Goal: Task Accomplishment & Management: Use online tool/utility

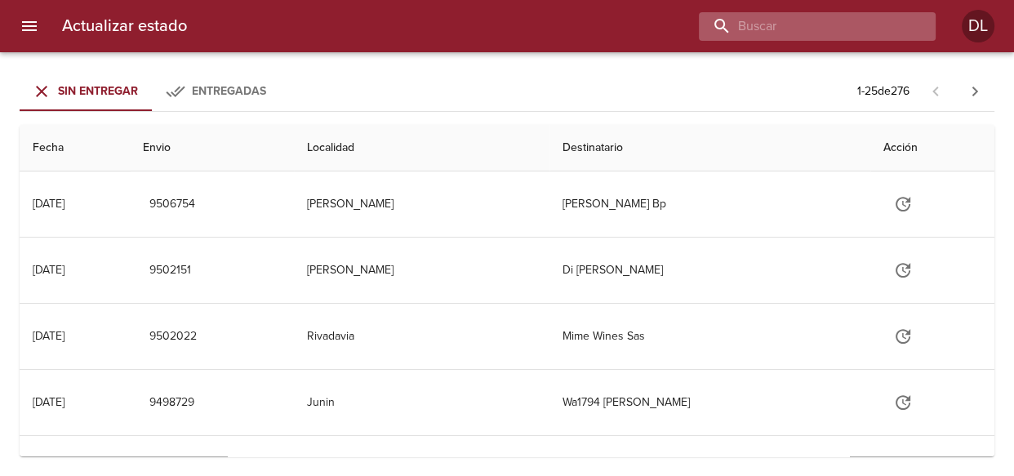
click at [811, 24] on input "buscar" at bounding box center [803, 26] width 209 height 29
type input "alejandro anibal moreno"
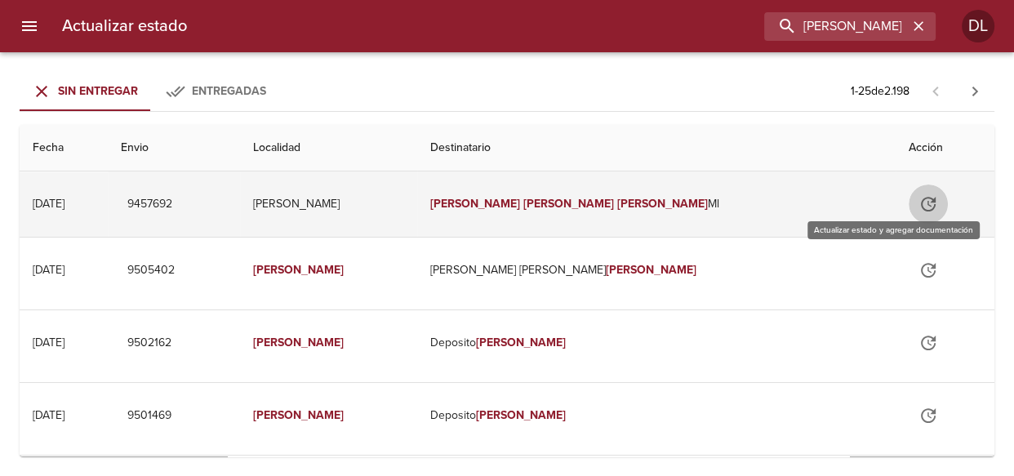
click at [918, 207] on icon "Tabla de envíos del cliente" at bounding box center [928, 204] width 20 height 20
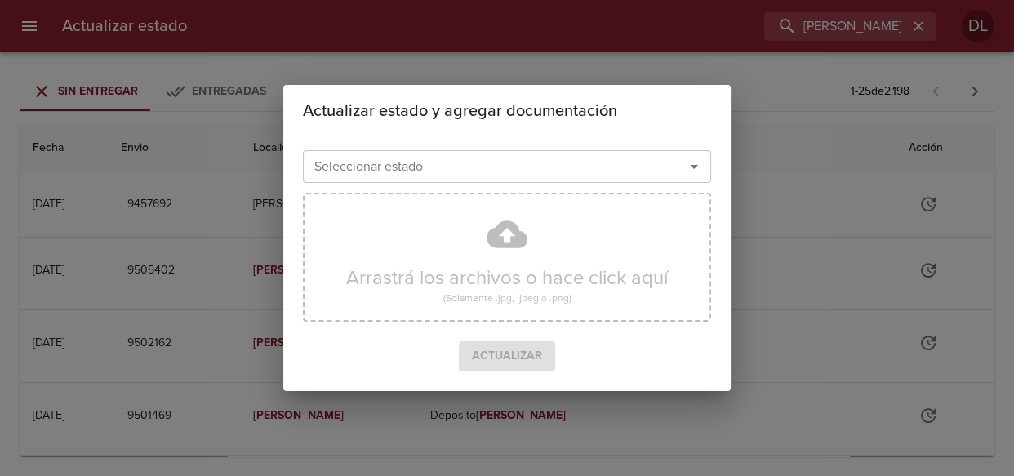
click at [699, 167] on icon "Abrir" at bounding box center [694, 167] width 20 height 20
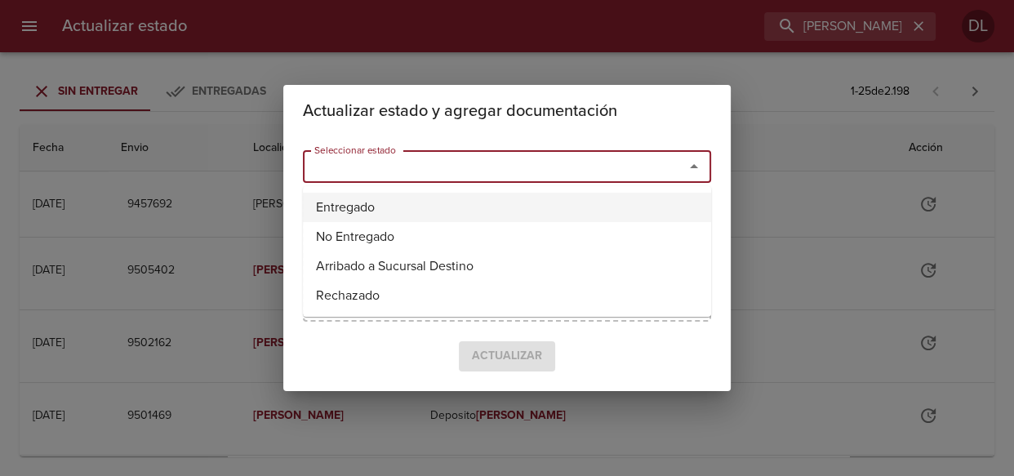
click at [641, 212] on li "Entregado" at bounding box center [507, 207] width 408 height 29
type input "Entregado"
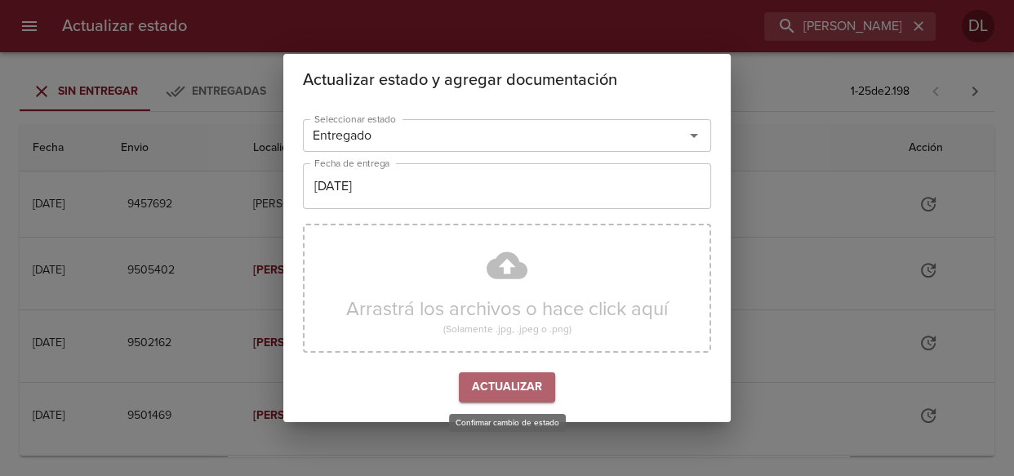
click at [512, 392] on span "Actualizar" at bounding box center [507, 387] width 70 height 20
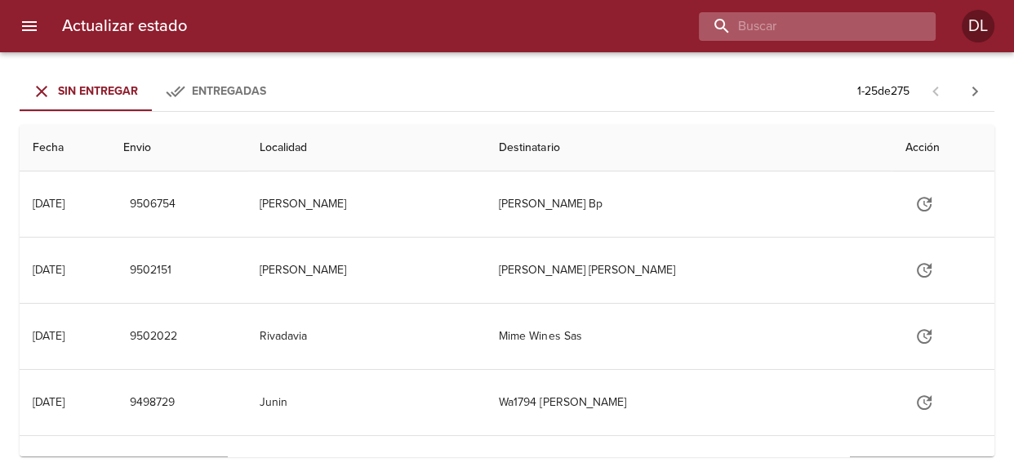
click at [825, 29] on input "buscar" at bounding box center [803, 26] width 209 height 29
type input "german arispon"
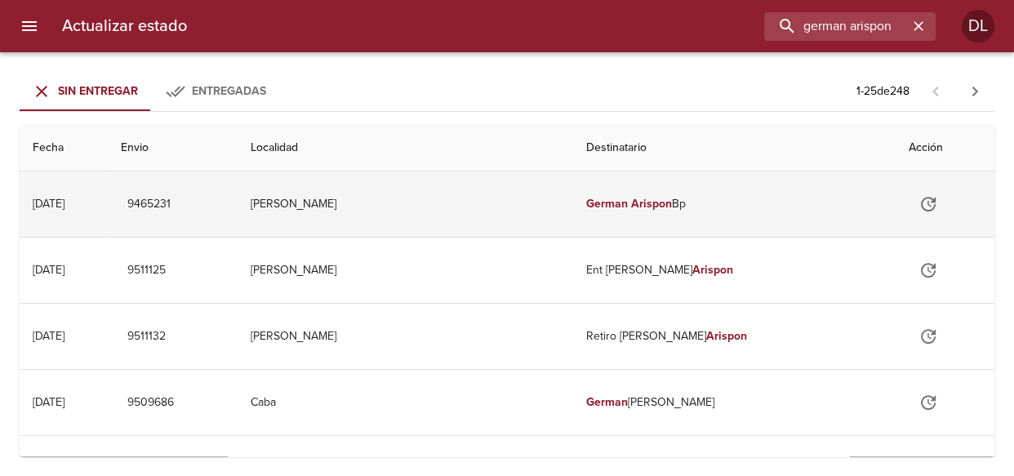
click at [918, 195] on icon "Tabla de envíos del cliente" at bounding box center [928, 204] width 20 height 20
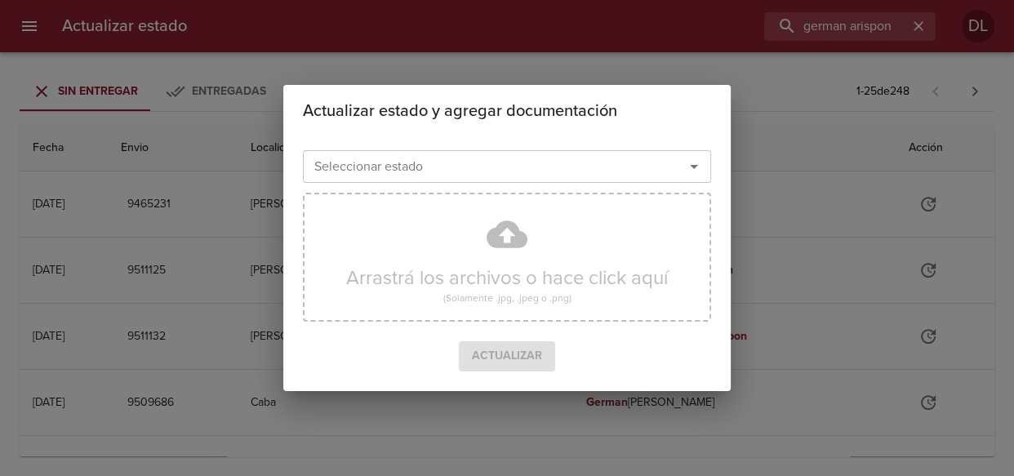
click at [690, 170] on icon "Abrir" at bounding box center [694, 167] width 20 height 20
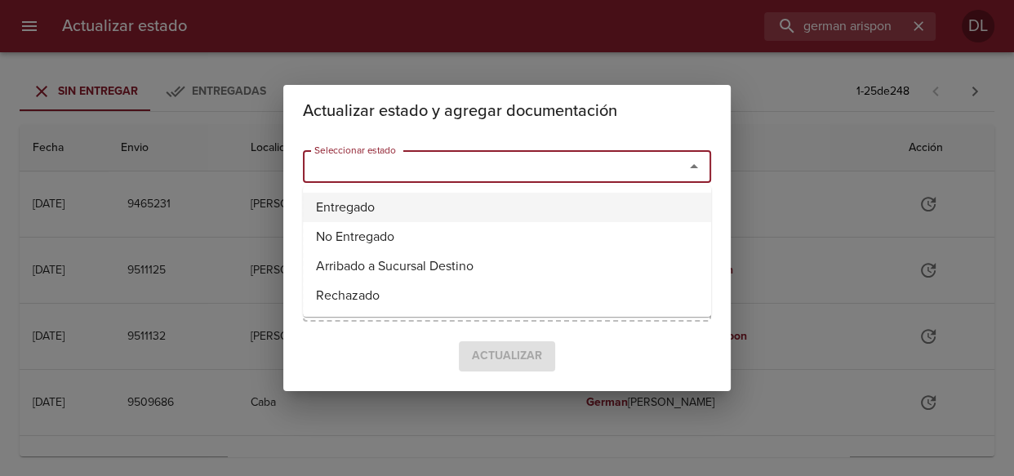
click at [640, 209] on li "Entregado" at bounding box center [507, 207] width 408 height 29
type input "Entregado"
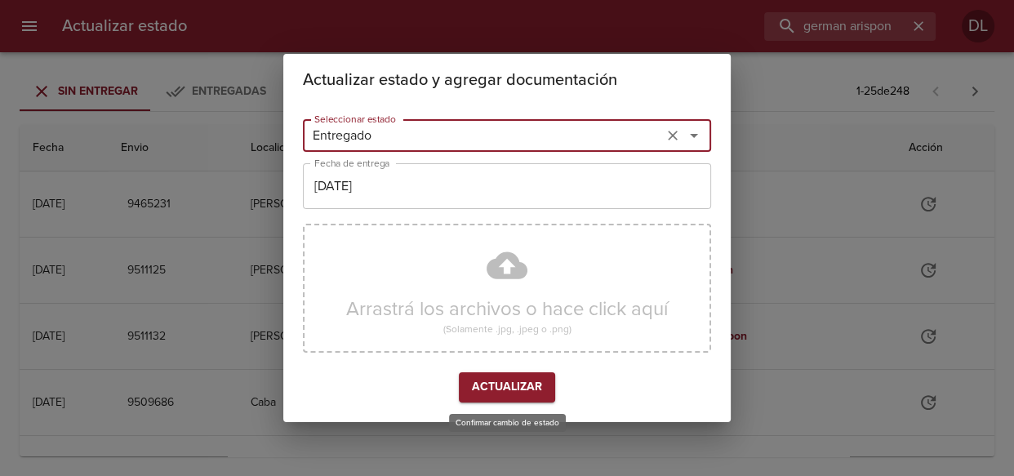
click at [539, 390] on span "Actualizar" at bounding box center [507, 387] width 70 height 20
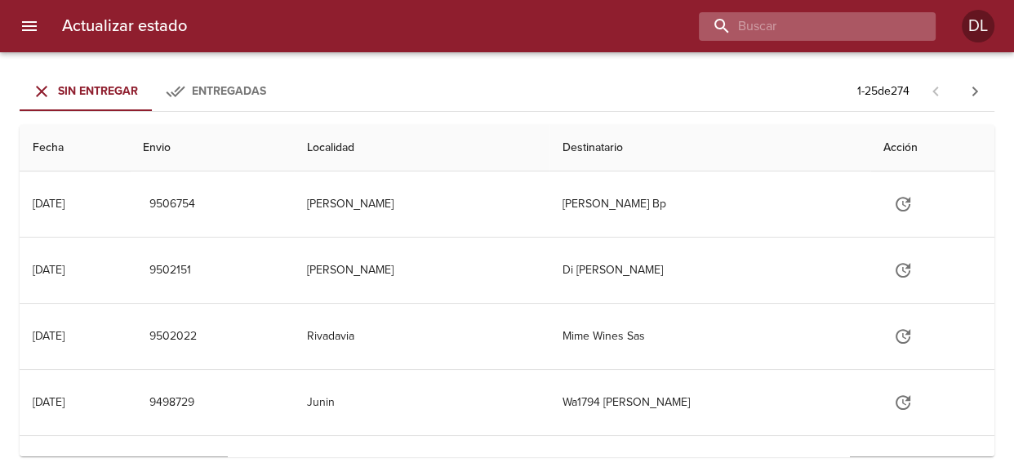
click at [821, 18] on input "buscar" at bounding box center [803, 26] width 209 height 29
type input "ciaglo"
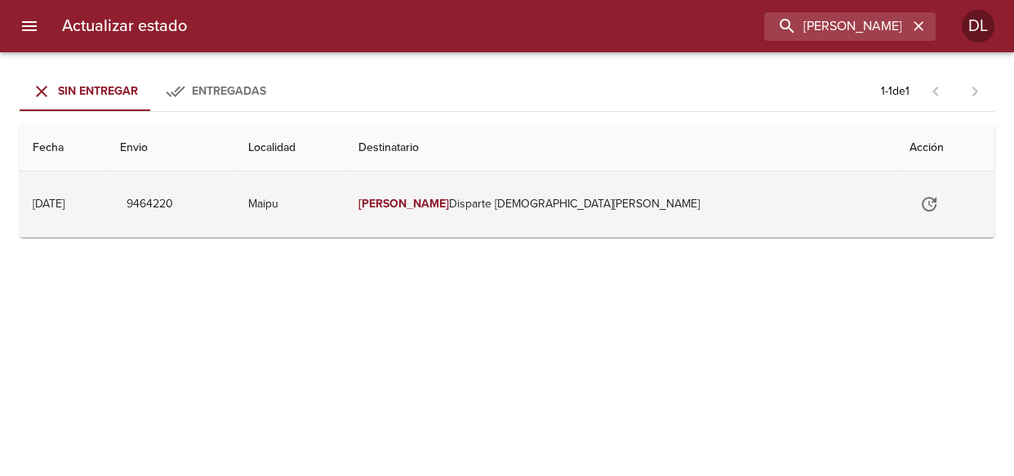
click at [592, 205] on td "Ciaglo Disparte Christian Da" at bounding box center [620, 203] width 551 height 65
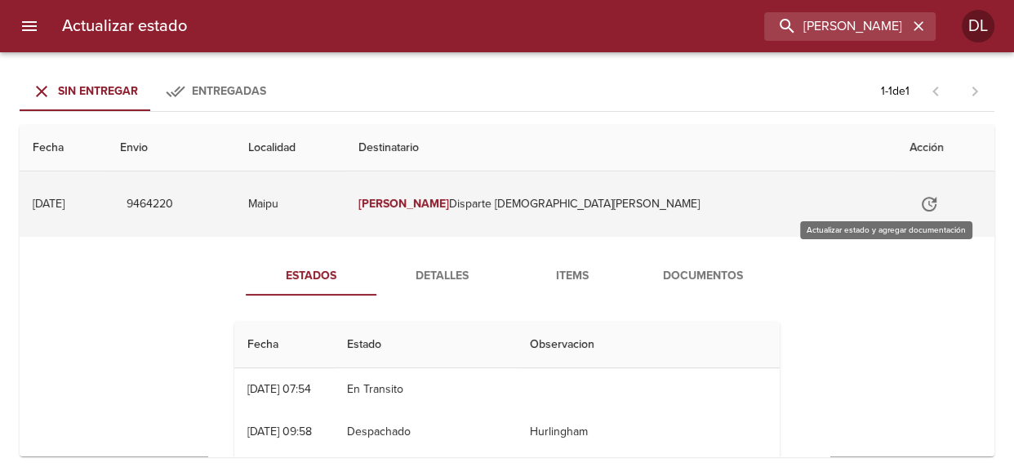
click at [919, 198] on icon "Tabla de envíos del cliente" at bounding box center [929, 204] width 20 height 20
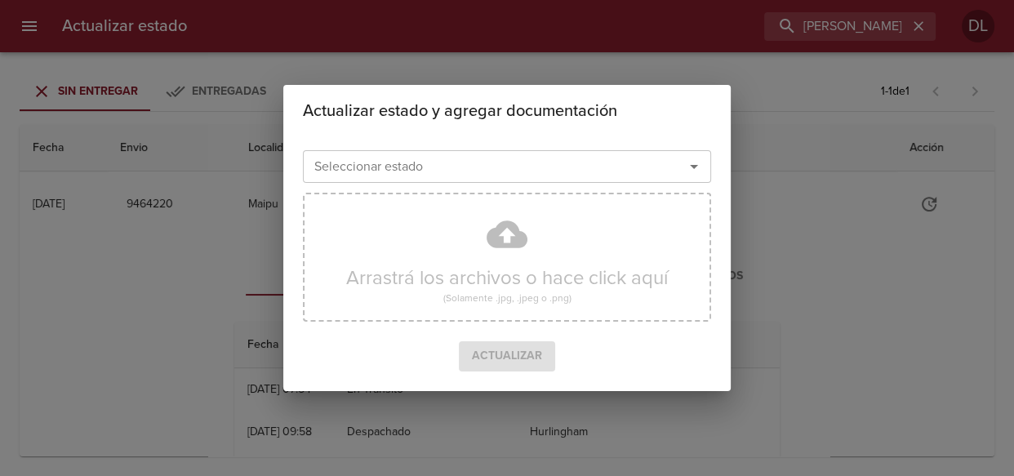
click at [694, 161] on icon "Abrir" at bounding box center [694, 167] width 20 height 20
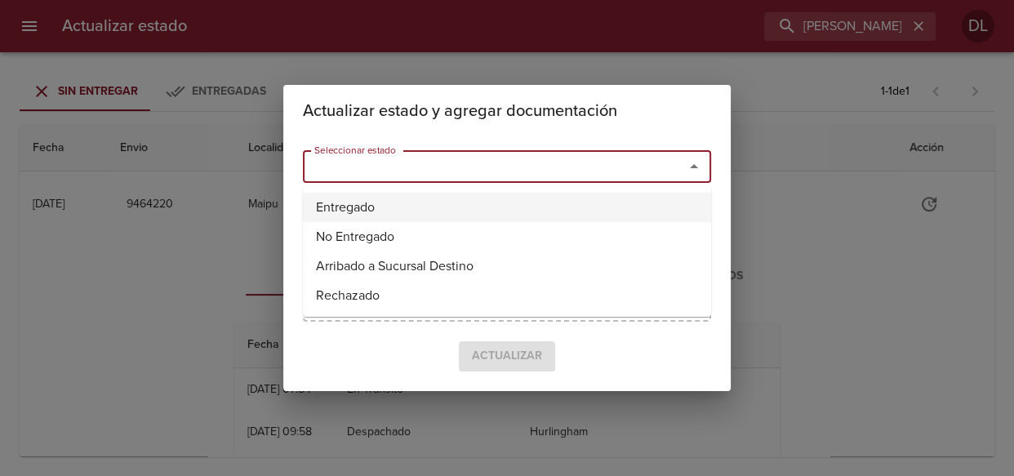
click at [621, 207] on li "Entregado" at bounding box center [507, 207] width 408 height 29
type input "Entregado"
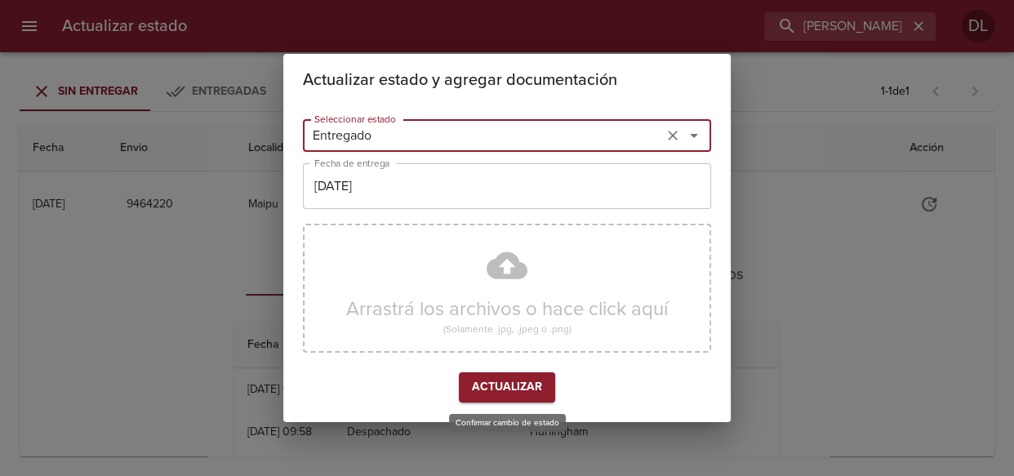
click at [482, 386] on span "Actualizar" at bounding box center [507, 387] width 70 height 20
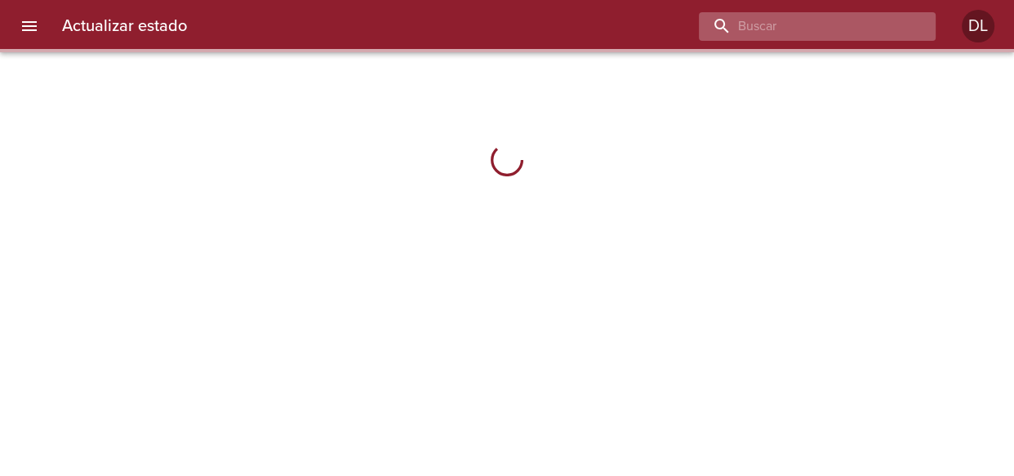
click at [804, 30] on input "buscar" at bounding box center [803, 26] width 209 height 29
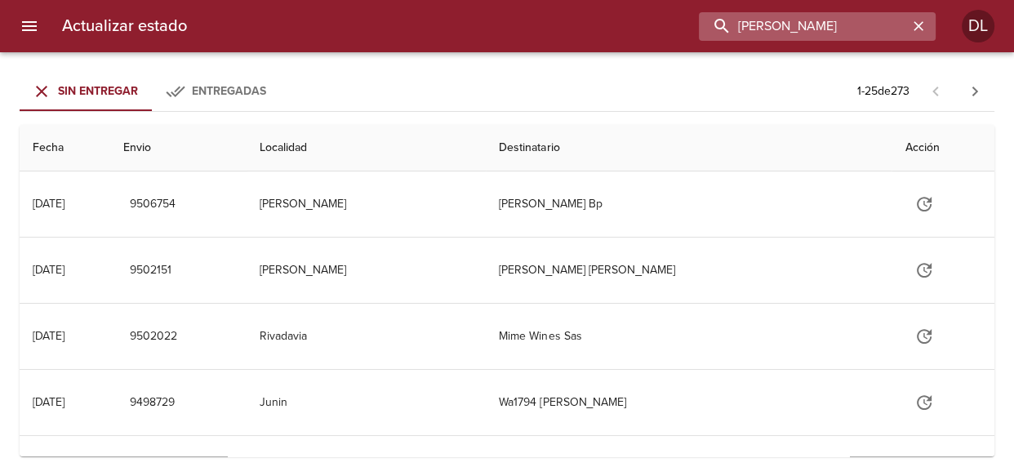
type input "[PERSON_NAME]"
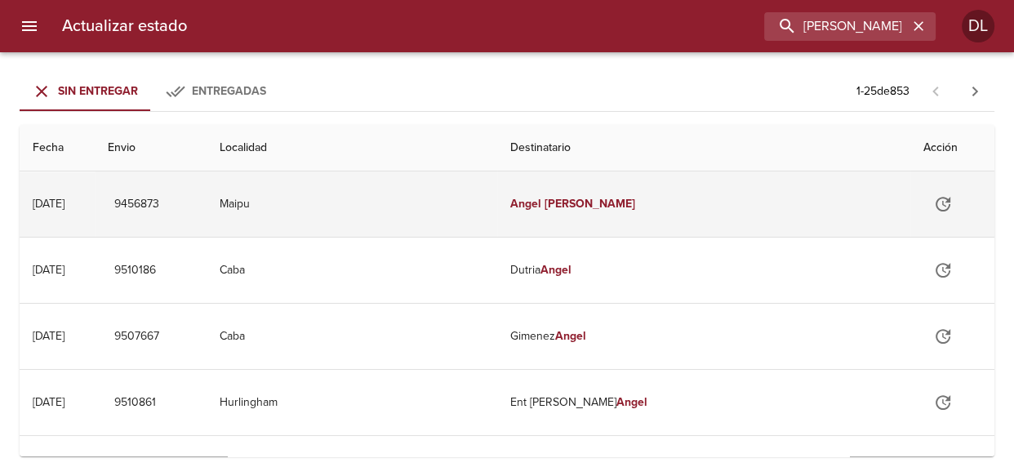
click at [933, 204] on icon "Tabla de envíos del cliente" at bounding box center [943, 204] width 20 height 20
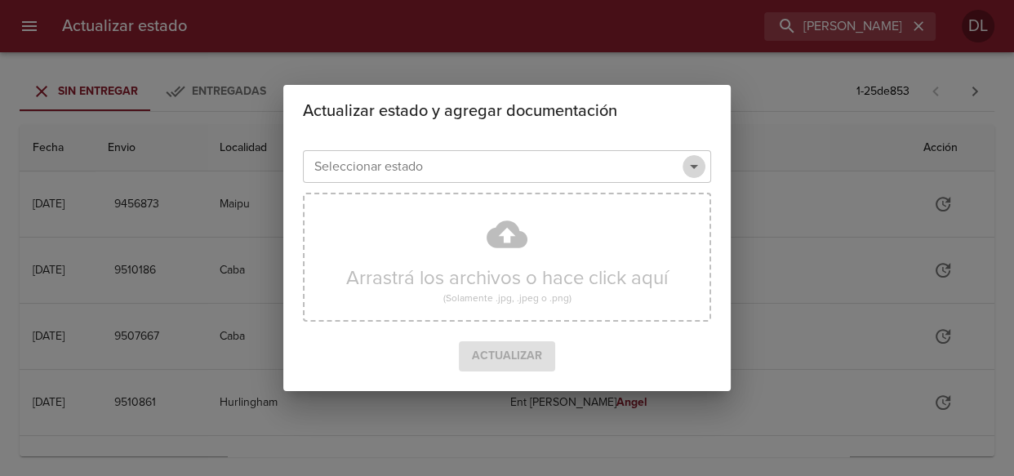
click at [686, 158] on icon "Abrir" at bounding box center [694, 167] width 20 height 20
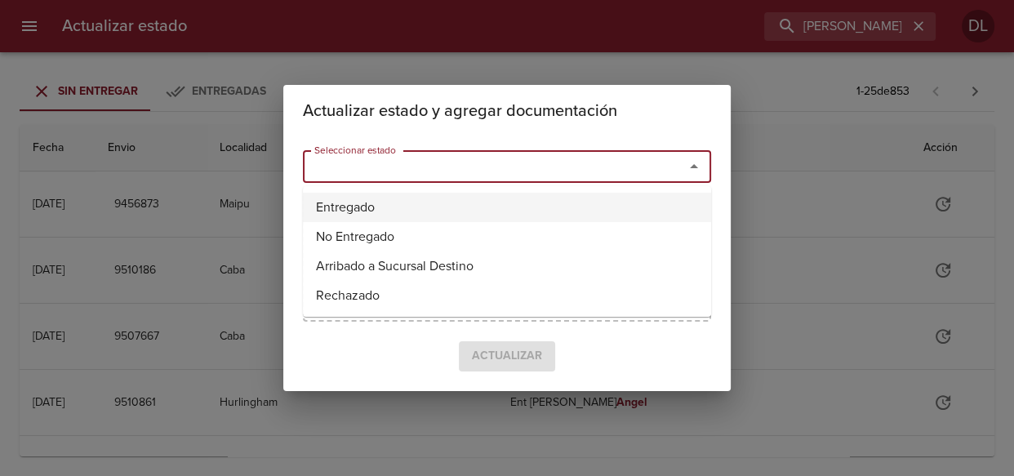
click at [595, 218] on li "Entregado" at bounding box center [507, 207] width 408 height 29
type input "Entregado"
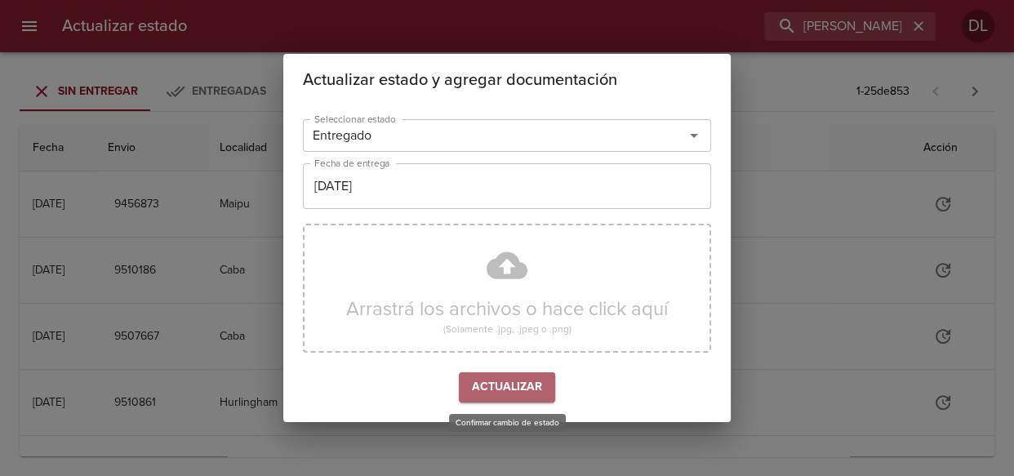
click at [501, 393] on span "Actualizar" at bounding box center [507, 387] width 70 height 20
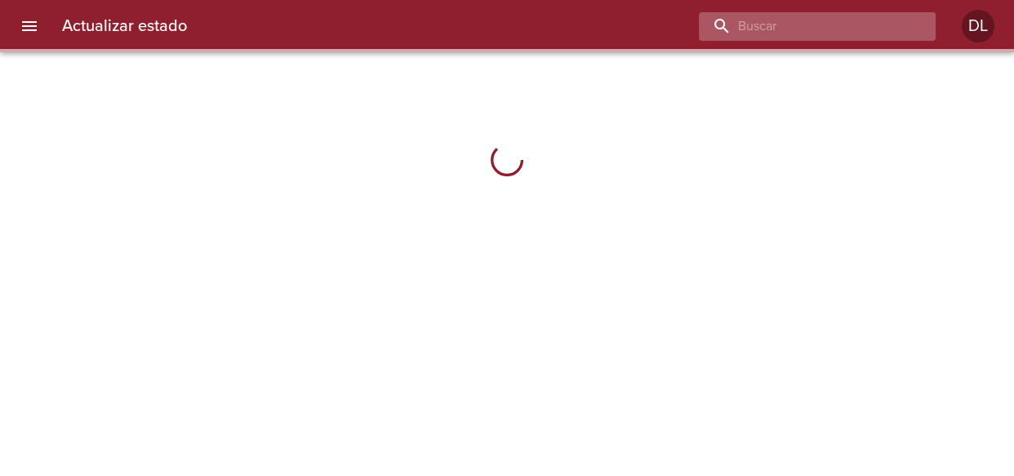
click at [821, 16] on input "buscar" at bounding box center [803, 26] width 209 height 29
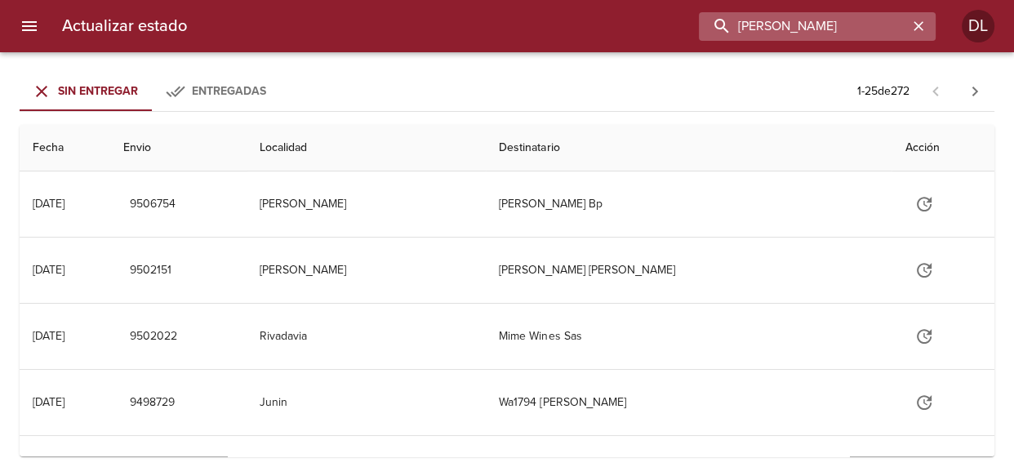
type input "juan pablo quintana"
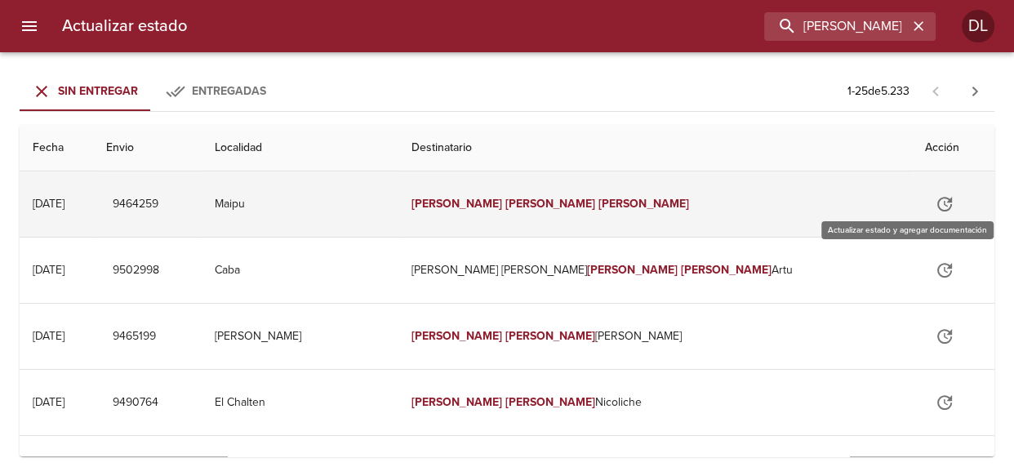
click at [935, 205] on icon "Tabla de envíos del cliente" at bounding box center [945, 204] width 20 height 20
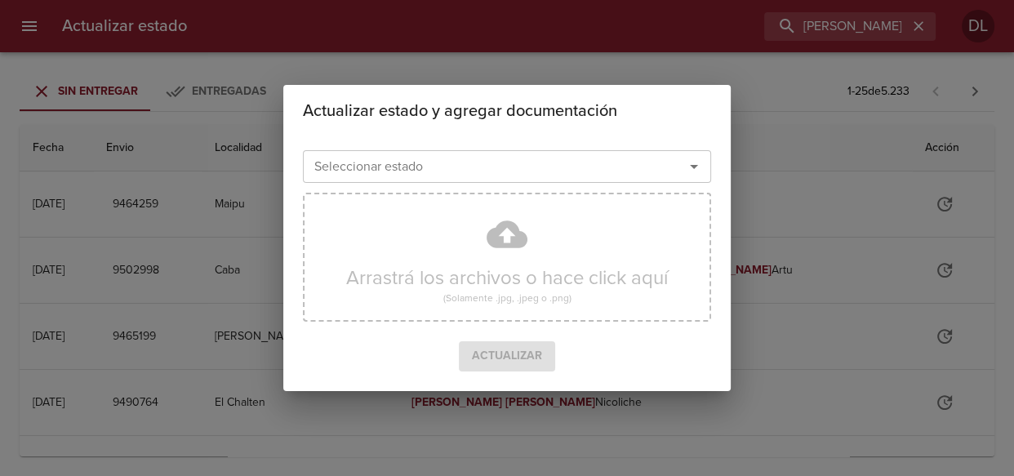
click at [694, 162] on icon "Abrir" at bounding box center [694, 167] width 20 height 20
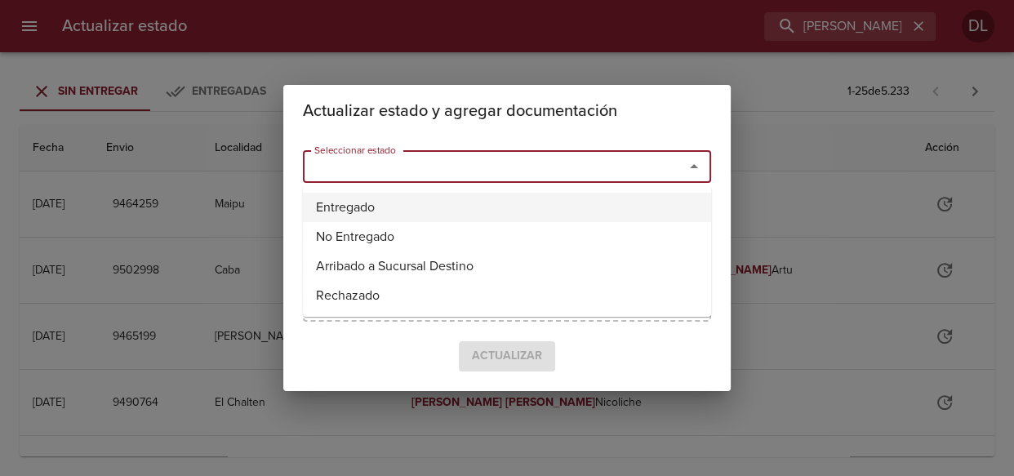
click at [626, 220] on li "Entregado" at bounding box center [507, 207] width 408 height 29
type input "Entregado"
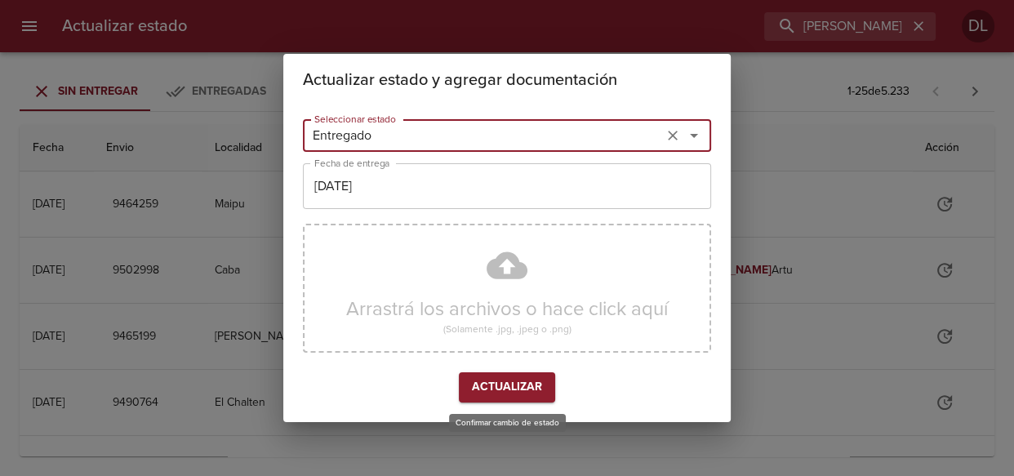
click at [507, 391] on span "Actualizar" at bounding box center [507, 387] width 70 height 20
